Goal: Task Accomplishment & Management: Manage account settings

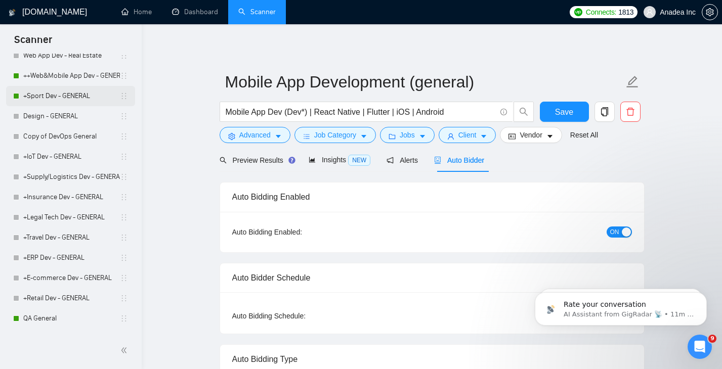
scroll to position [539, 0]
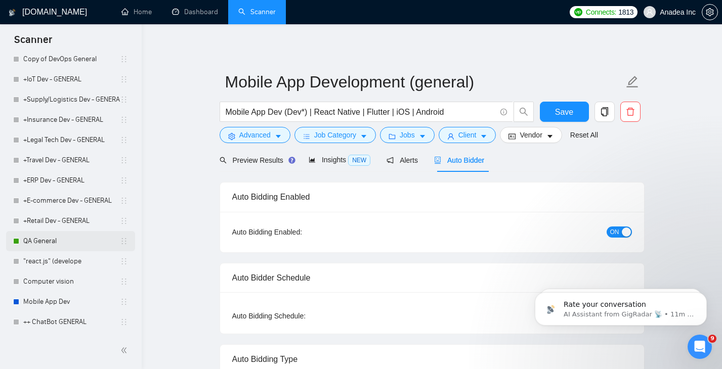
click at [52, 242] on link "QA General" at bounding box center [71, 241] width 97 height 20
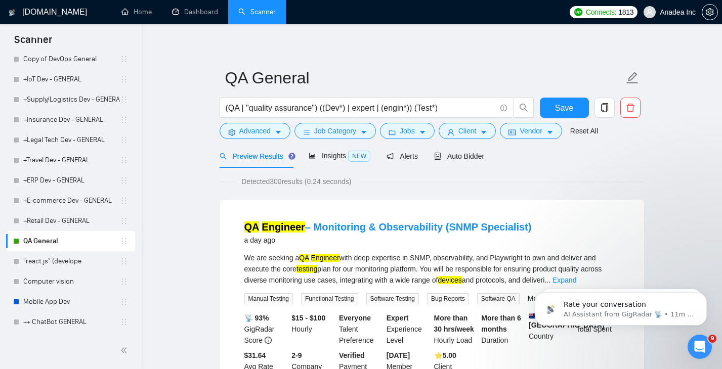
scroll to position [5, 0]
click at [469, 155] on span "Auto Bidder" at bounding box center [459, 156] width 50 height 8
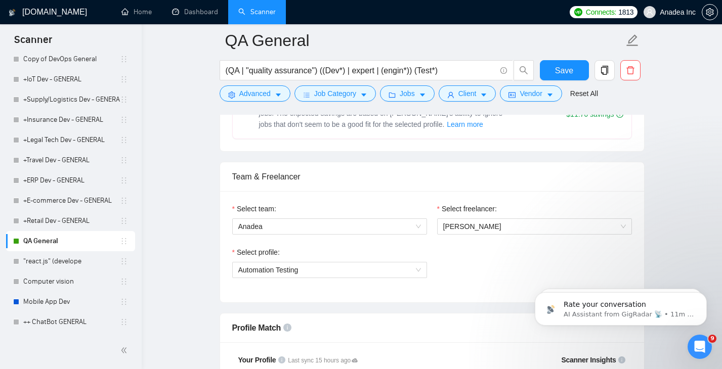
scroll to position [465, 0]
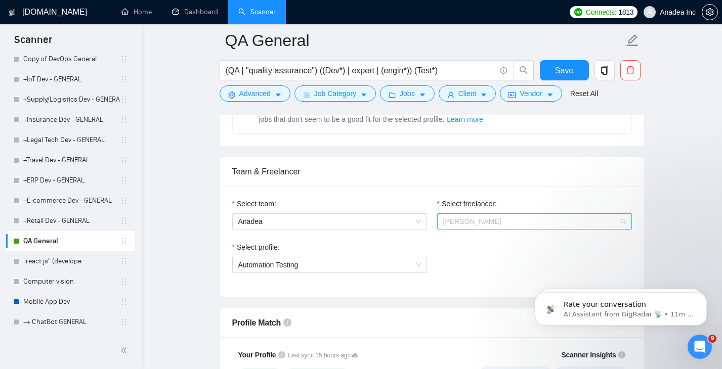
click at [552, 225] on span "[PERSON_NAME]" at bounding box center [534, 221] width 183 height 15
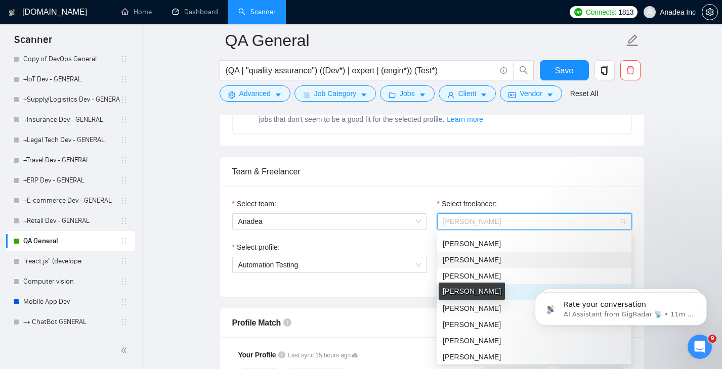
scroll to position [273, 0]
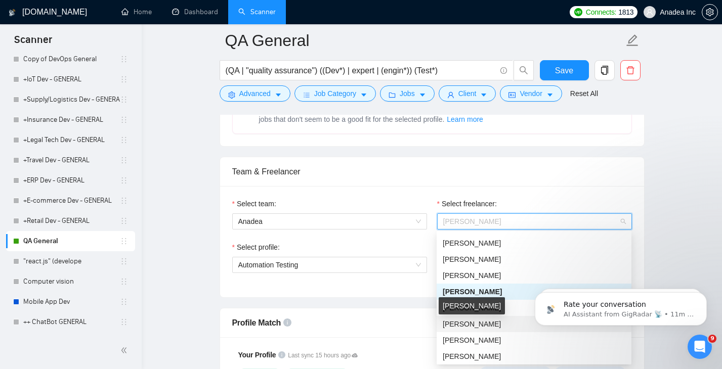
click at [472, 324] on span "Olena Bohomaz" at bounding box center [472, 324] width 58 height 8
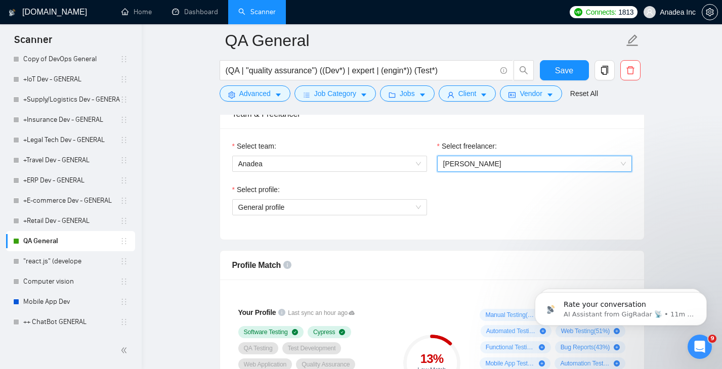
scroll to position [519, 0]
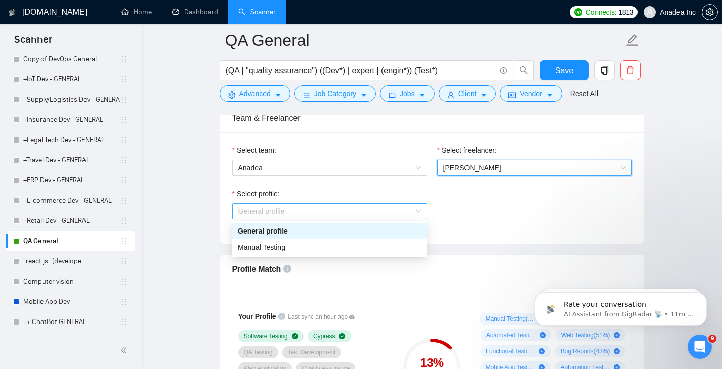
click at [413, 207] on span "General profile" at bounding box center [329, 211] width 183 height 15
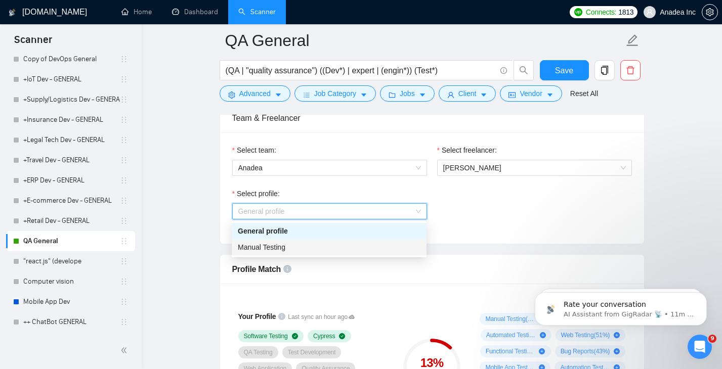
click at [342, 244] on div "Manual Testing" at bounding box center [329, 247] width 183 height 11
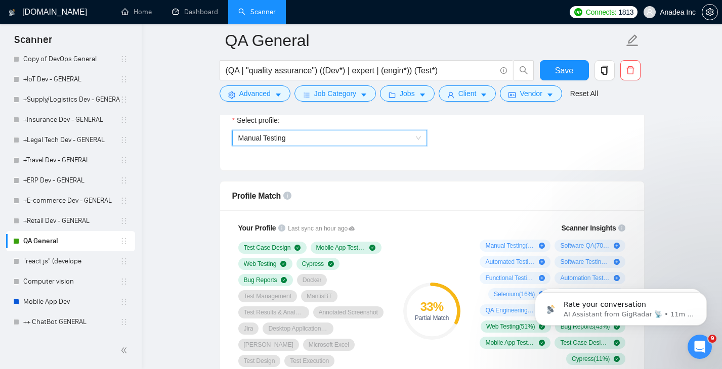
scroll to position [593, 0]
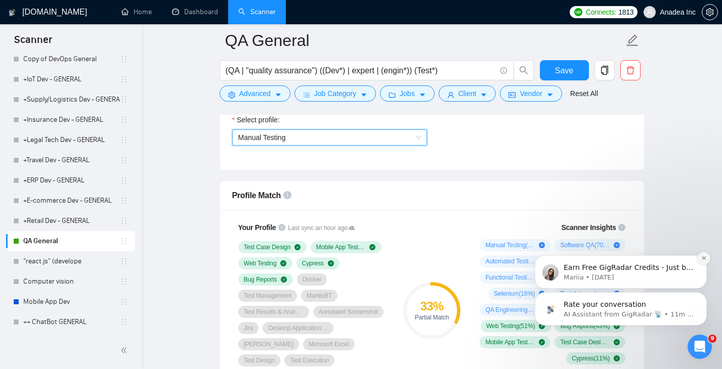
click at [706, 260] on icon "Dismiss notification" at bounding box center [704, 258] width 6 height 6
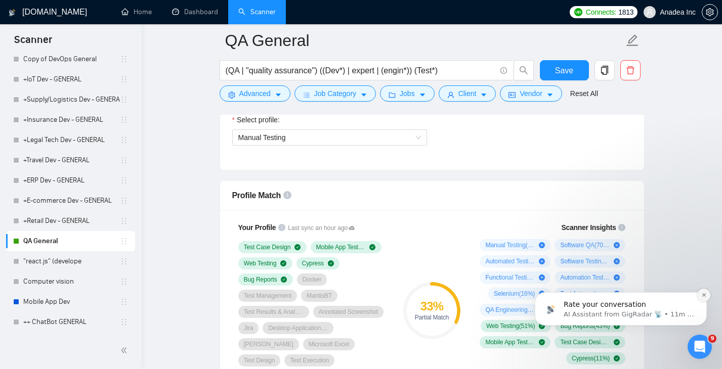
click at [704, 294] on icon "Dismiss notification" at bounding box center [704, 295] width 4 height 4
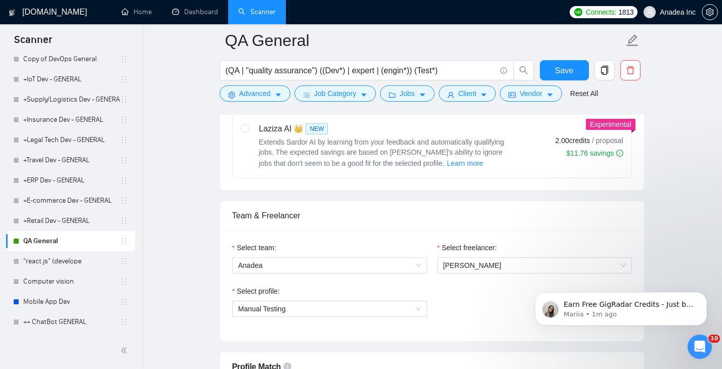
scroll to position [525, 0]
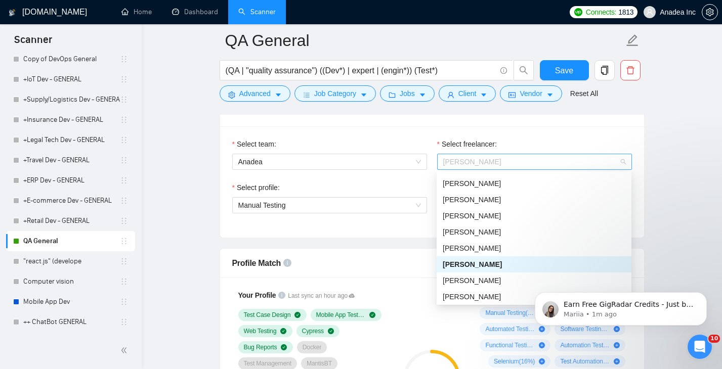
click at [515, 165] on span "Olena Bohomaz" at bounding box center [534, 161] width 183 height 15
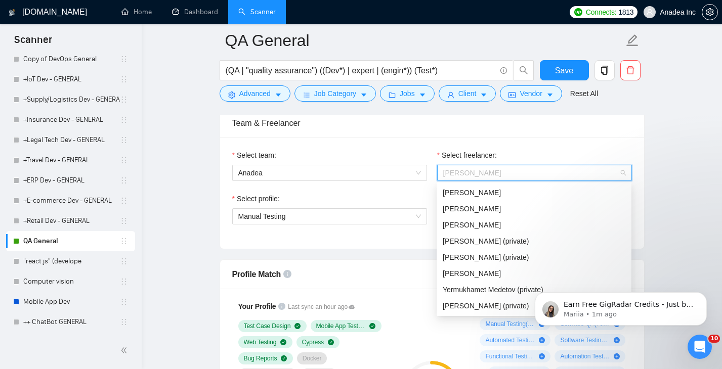
scroll to position [555, 0]
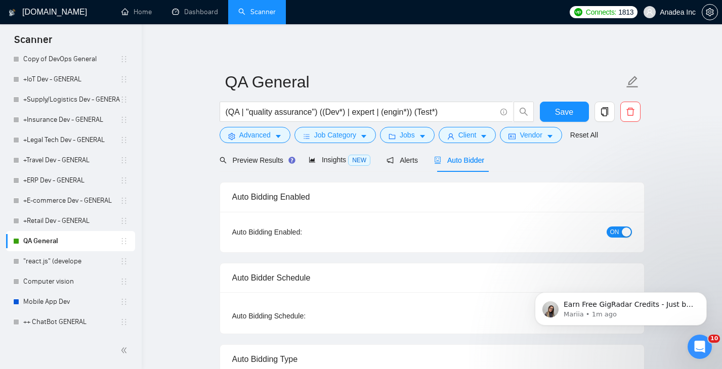
click at [469, 166] on div "Auto Bidder" at bounding box center [459, 160] width 50 height 24
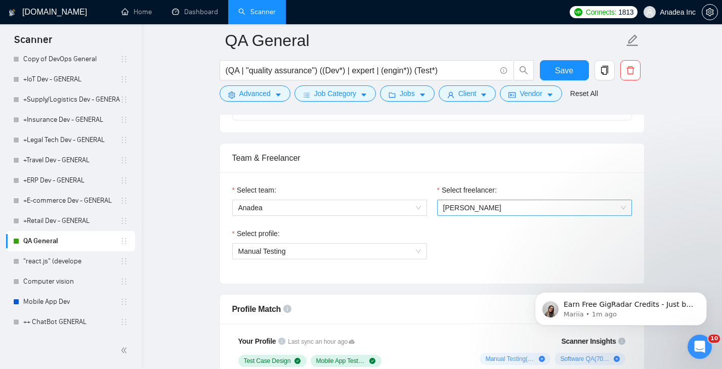
scroll to position [479, 0]
click at [475, 210] on span "Olena Bohomaz" at bounding box center [472, 208] width 58 height 8
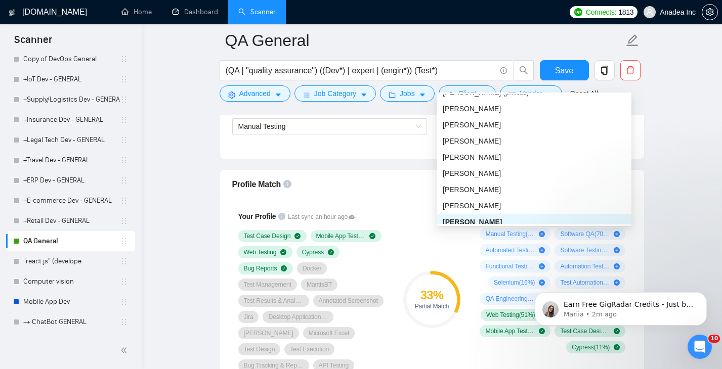
scroll to position [238, 0]
click at [509, 187] on div "[PERSON_NAME]" at bounding box center [534, 188] width 183 height 11
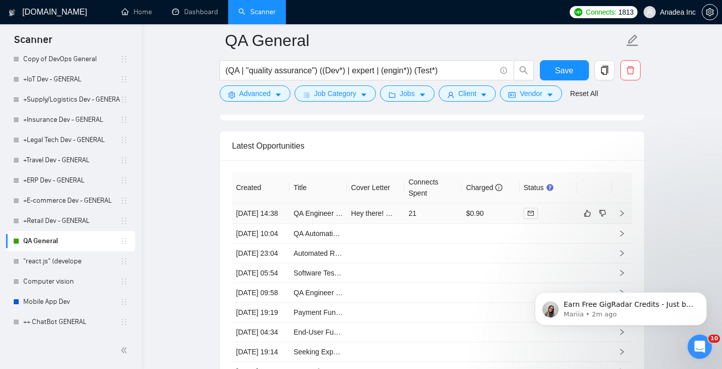
scroll to position [2504, 0]
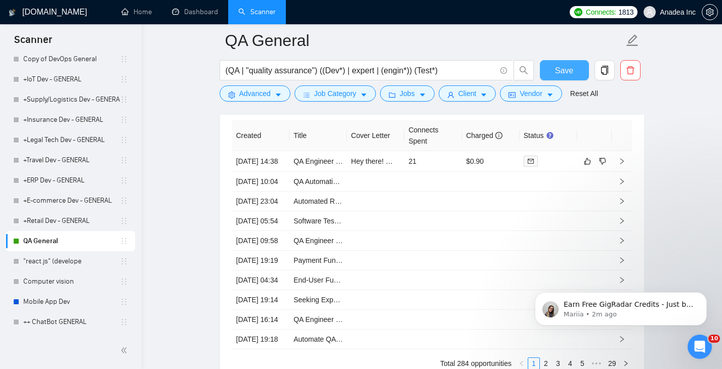
click at [564, 63] on button "Save" at bounding box center [564, 70] width 49 height 20
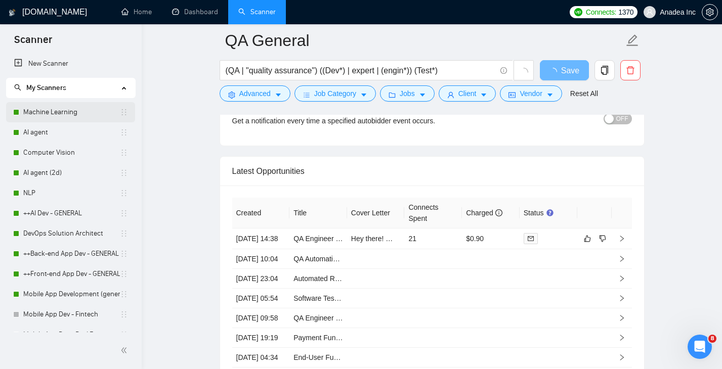
click at [63, 113] on link "Machine Learning" at bounding box center [71, 112] width 97 height 20
